Goal: Transaction & Acquisition: Purchase product/service

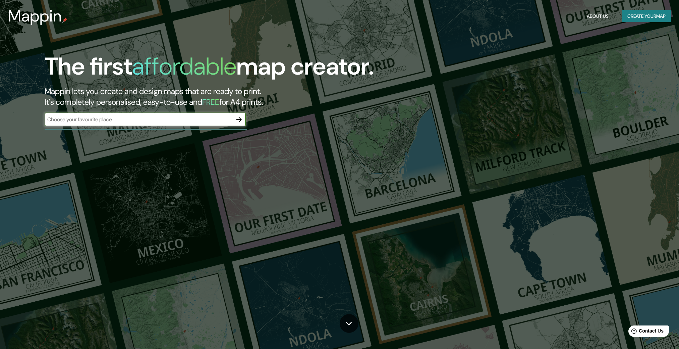
click at [171, 122] on input "text" at bounding box center [139, 119] width 188 height 8
type input "[GEOGRAPHIC_DATA]"
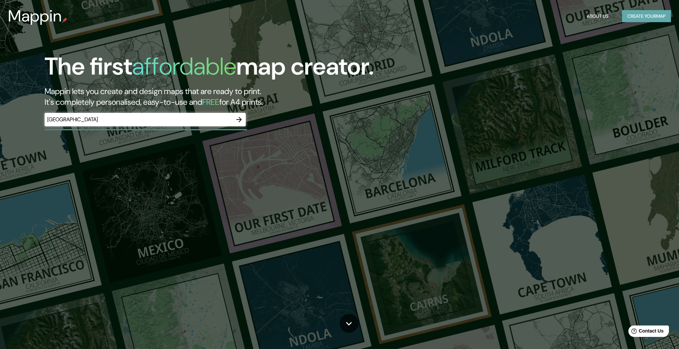
click at [658, 12] on button "Create your map" at bounding box center [646, 16] width 49 height 12
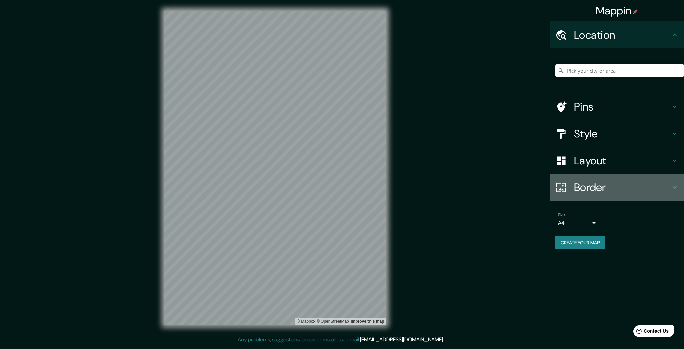
click at [605, 184] on h4 "Border" at bounding box center [622, 187] width 97 height 13
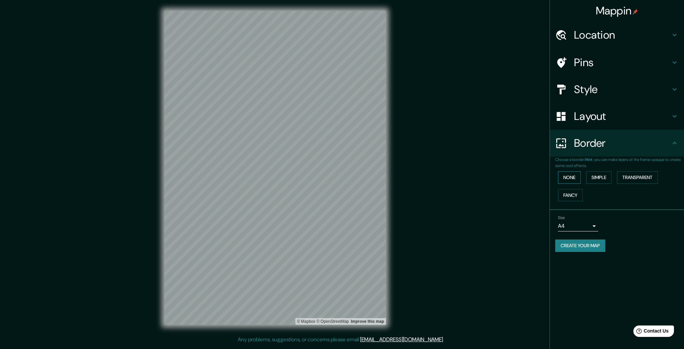
click at [573, 175] on button "None" at bounding box center [569, 177] width 23 height 12
click at [604, 177] on button "Simple" at bounding box center [600, 177] width 26 height 12
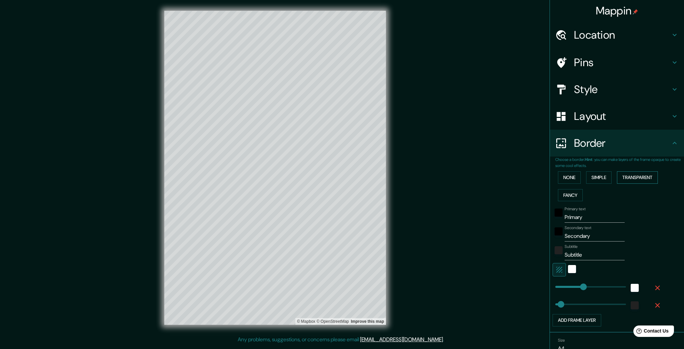
click at [647, 175] on button "Transparent" at bounding box center [637, 177] width 41 height 12
click at [573, 193] on button "Fancy" at bounding box center [570, 195] width 25 height 12
click at [562, 174] on button "None" at bounding box center [569, 177] width 23 height 12
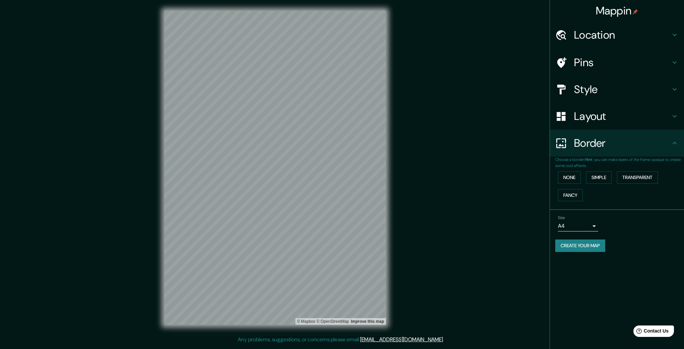
click at [588, 223] on body "Mappin Location Pins Style Layout Border Choose a border. Hint : you can make l…" at bounding box center [342, 174] width 684 height 349
click at [588, 251] on li "A3" at bounding box center [578, 252] width 40 height 12
click at [581, 227] on body "Mappin Location Pins Style Layout Border Choose a border. Hint : you can make l…" at bounding box center [342, 174] width 684 height 349
click at [580, 265] on li "A1 ($2.50)" at bounding box center [578, 264] width 40 height 12
click at [578, 226] on body "Mappin Location Pins Style Layout Border Choose a border. Hint : you can make l…" at bounding box center [342, 174] width 684 height 349
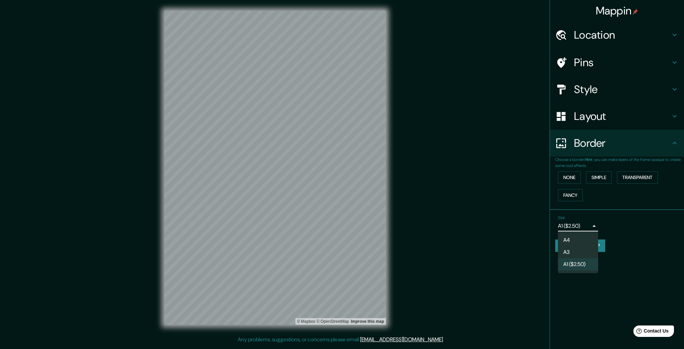
click at [577, 239] on li "A4" at bounding box center [578, 240] width 40 height 12
type input "single"
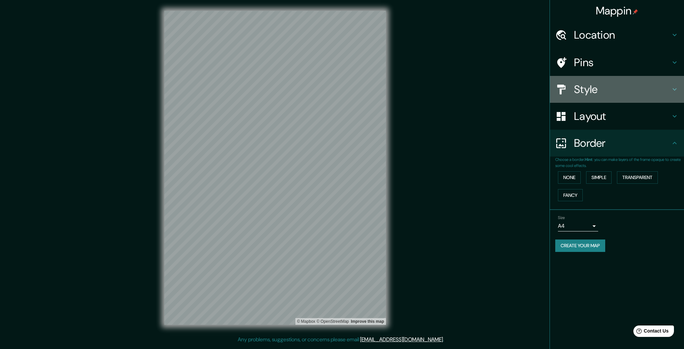
click at [590, 85] on h4 "Style" at bounding box center [622, 89] width 97 height 13
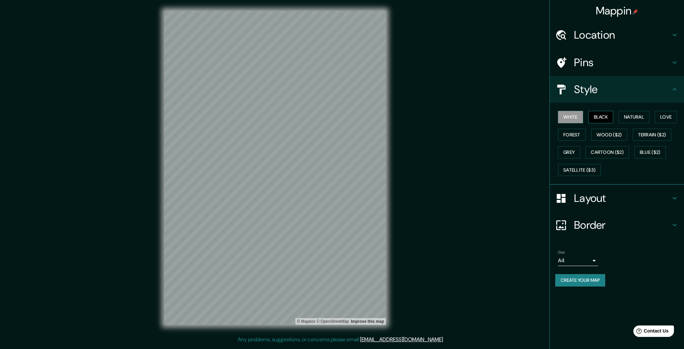
click at [592, 114] on button "Black" at bounding box center [601, 117] width 25 height 12
click at [634, 117] on button "Natural" at bounding box center [634, 117] width 31 height 12
click at [677, 117] on button "Love" at bounding box center [666, 117] width 22 height 12
click at [663, 138] on button "Terrain ($2)" at bounding box center [652, 135] width 39 height 12
click at [612, 135] on button "Wood ($2)" at bounding box center [610, 135] width 36 height 12
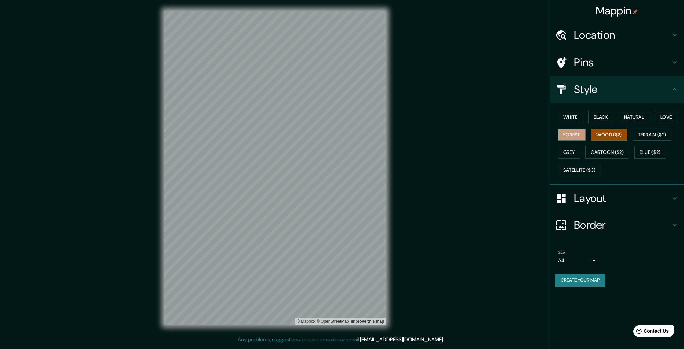
click at [566, 136] on button "Forest" at bounding box center [572, 135] width 28 height 12
click at [663, 121] on button "Love" at bounding box center [666, 117] width 22 height 12
click at [647, 157] on button "Blue ($2)" at bounding box center [651, 152] width 32 height 12
click at [616, 155] on button "Cartoon ($2)" at bounding box center [608, 152] width 44 height 12
click at [576, 155] on button "Grey" at bounding box center [569, 152] width 22 height 12
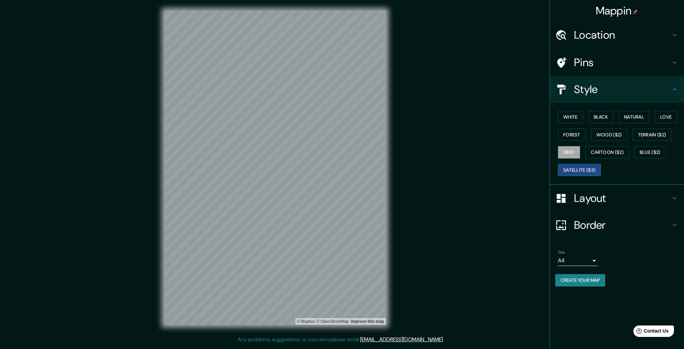
click at [580, 168] on button "Satellite ($3)" at bounding box center [579, 170] width 43 height 12
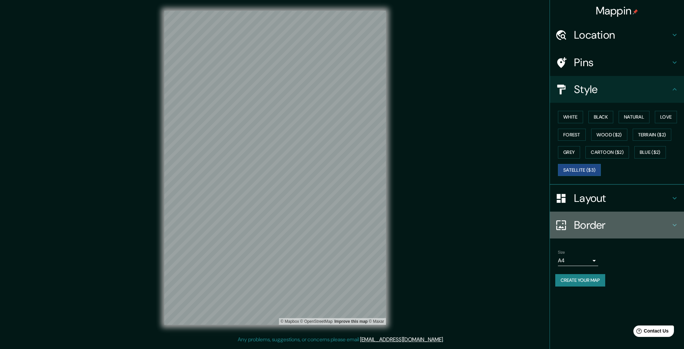
click at [601, 212] on div "Border" at bounding box center [617, 224] width 134 height 27
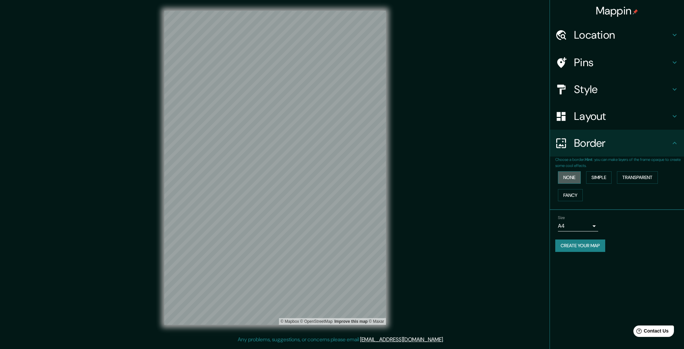
click at [565, 171] on button "None" at bounding box center [569, 177] width 23 height 12
click at [611, 175] on button "Simple" at bounding box center [600, 177] width 26 height 12
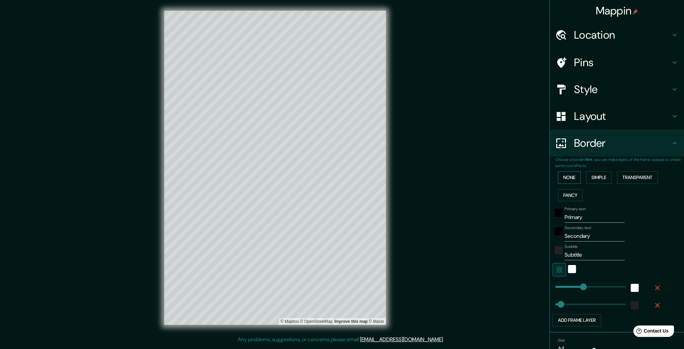
click at [575, 177] on button "None" at bounding box center [569, 177] width 23 height 12
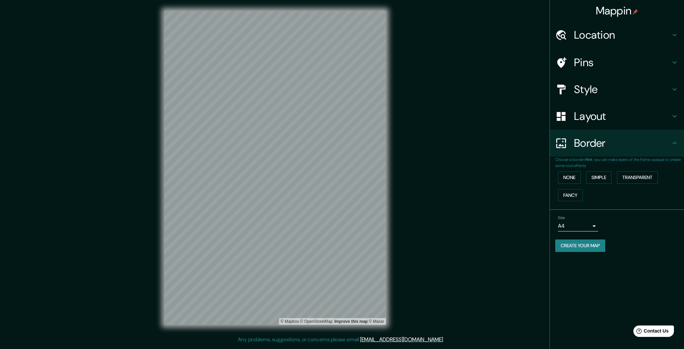
click at [596, 64] on h4 "Pins" at bounding box center [622, 62] width 97 height 13
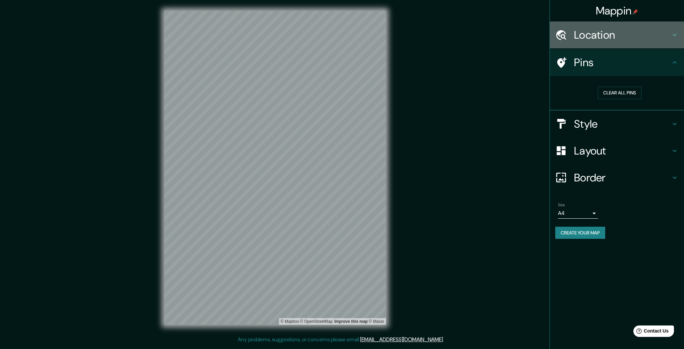
click at [593, 33] on h4 "Location" at bounding box center [622, 34] width 97 height 13
